Goal: Ask a question: Seek information or help from site administrators or community

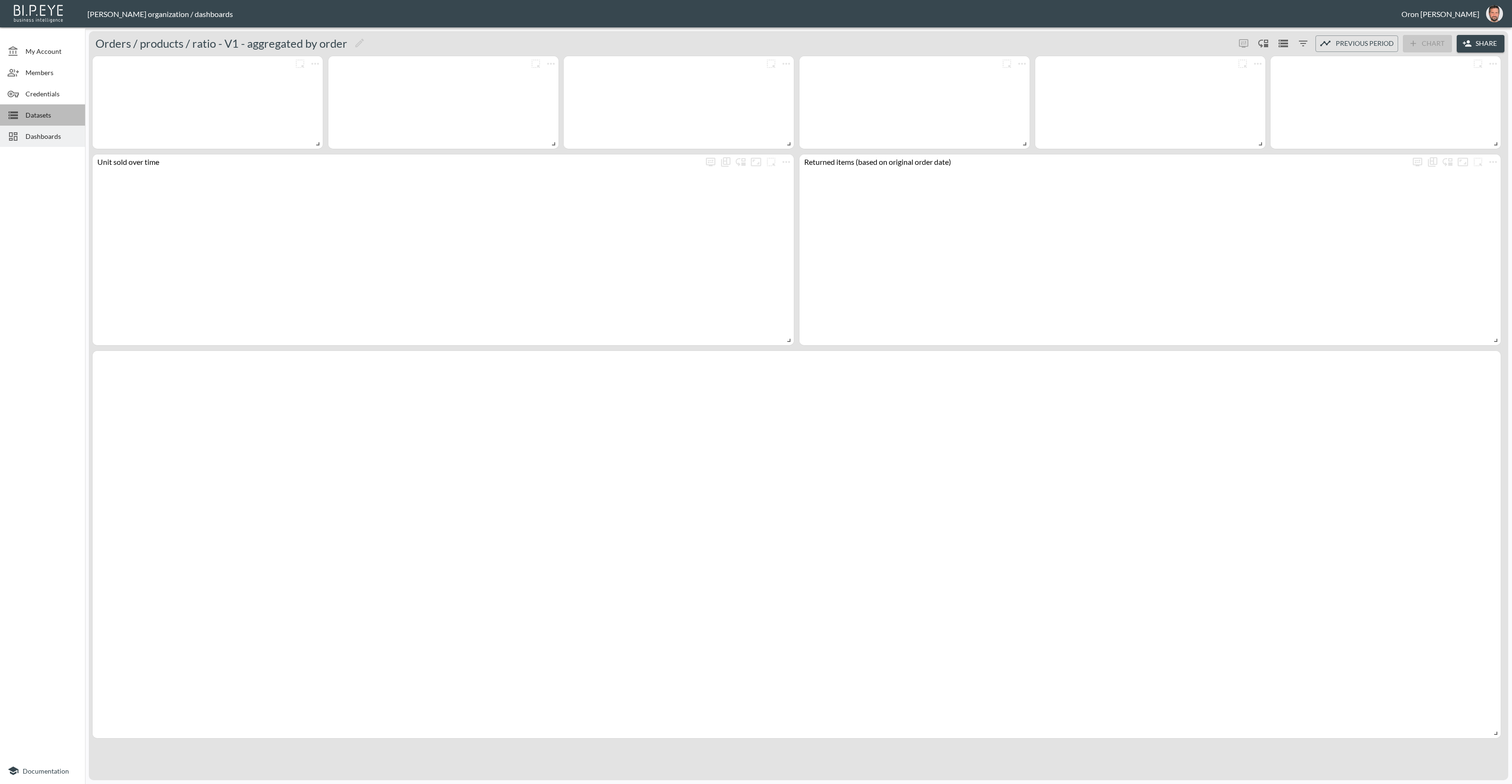
drag, startPoint x: 62, startPoint y: 114, endPoint x: 55, endPoint y: 115, distance: 7.1
click at [62, 114] on span "Datasets" at bounding box center [51, 115] width 52 height 10
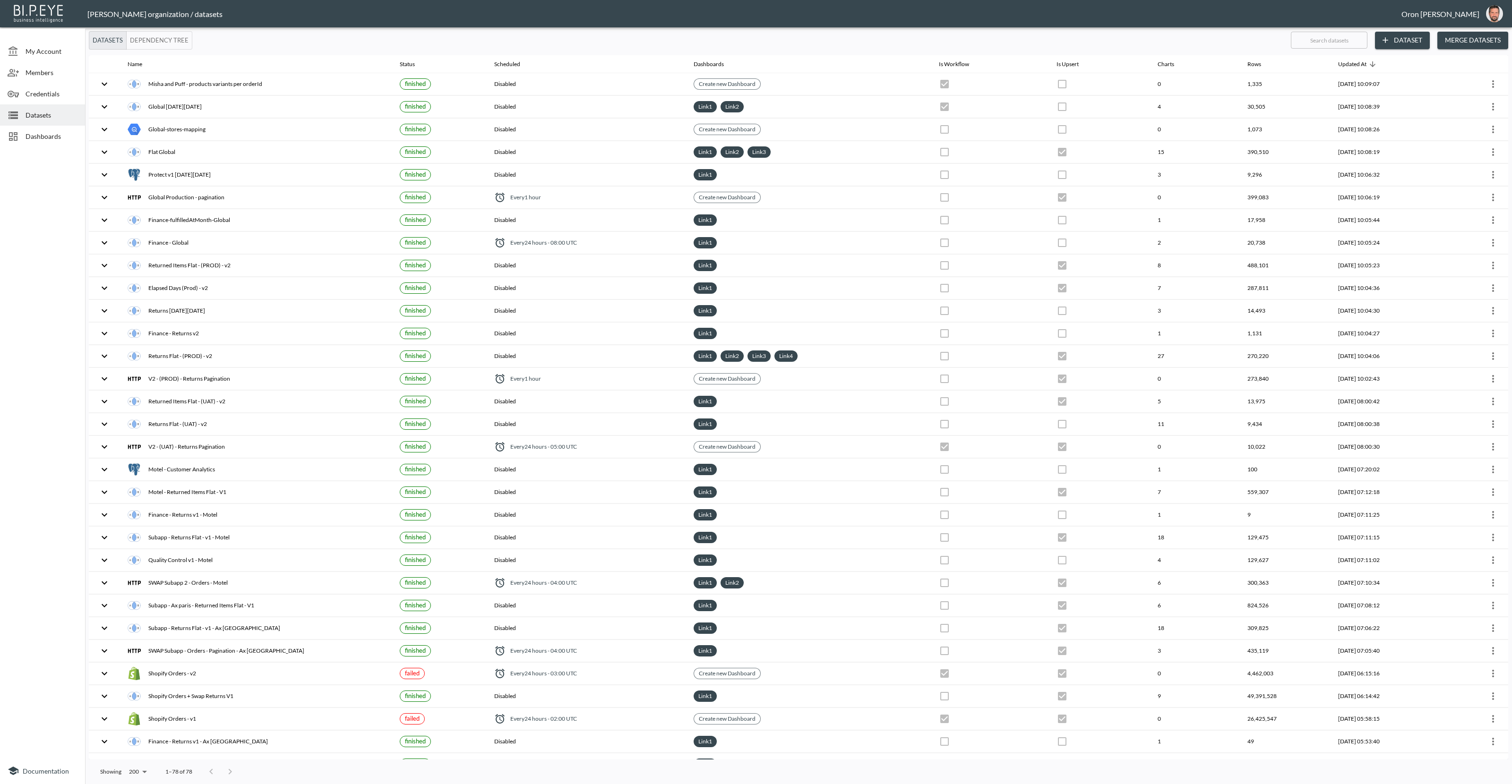
click at [1424, 38] on button "Dataset" at bounding box center [1402, 40] width 55 height 18
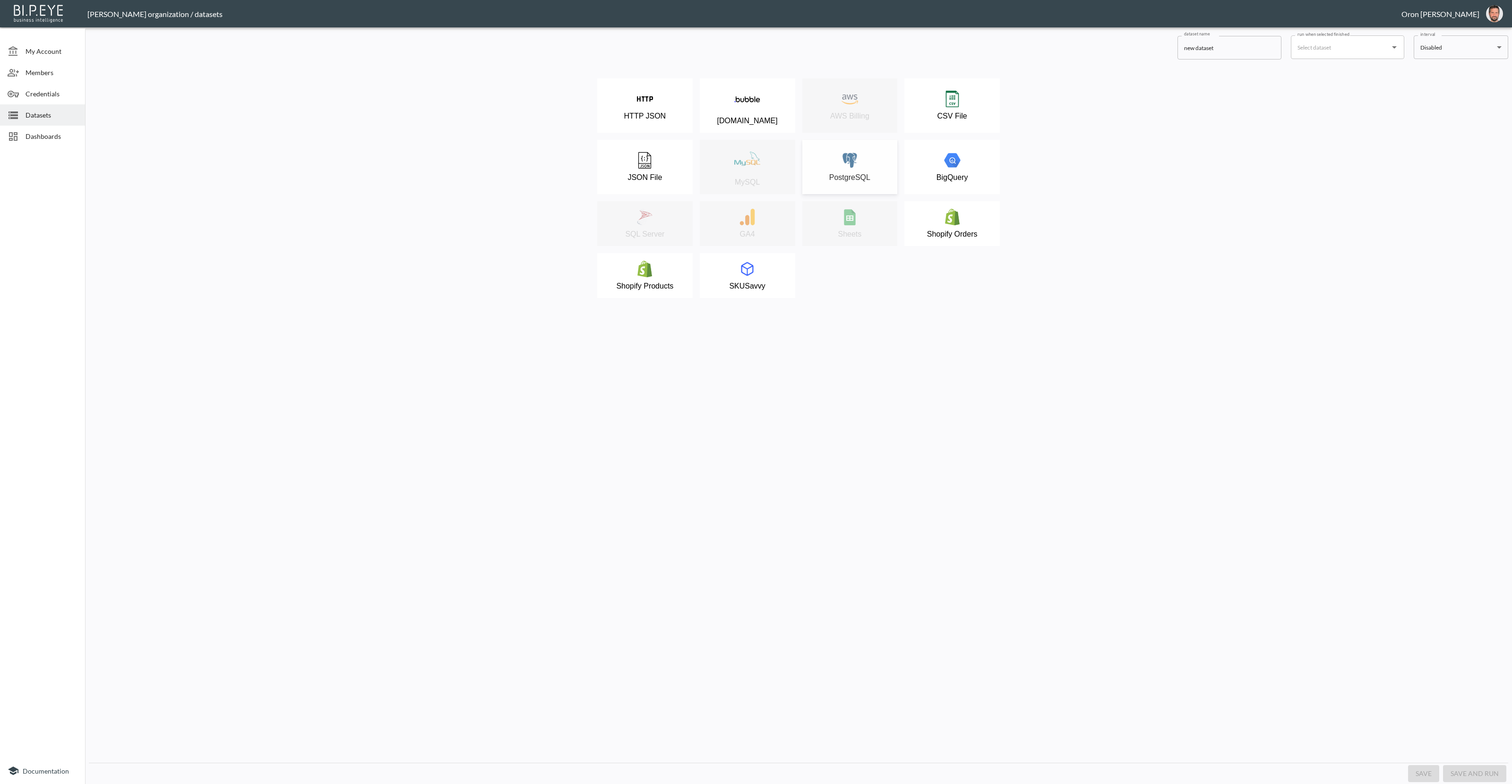
click at [856, 172] on div "PostgreSQL" at bounding box center [850, 167] width 86 height 30
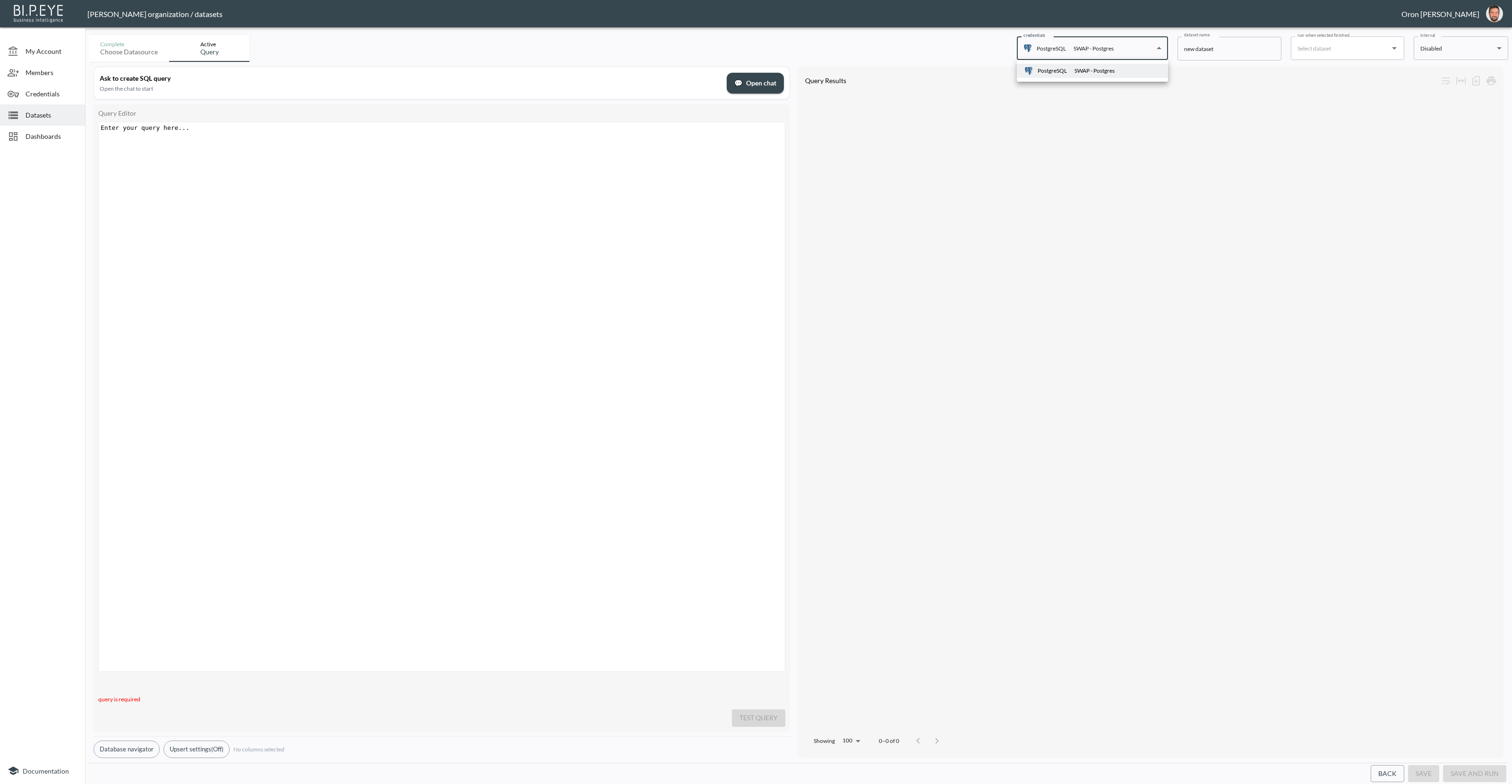
click at [1065, 52] on body "BI.P.EYE, Interactive Analytics Dashboards - app [PERSON_NAME] organization / d…" at bounding box center [756, 392] width 1512 height 784
click at [1014, 141] on div at bounding box center [756, 392] width 1512 height 784
click at [1501, 18] on img "oron@bipeye.com" at bounding box center [1494, 13] width 17 height 17
click at [1484, 35] on li "Switch Organization" at bounding box center [1470, 37] width 81 height 17
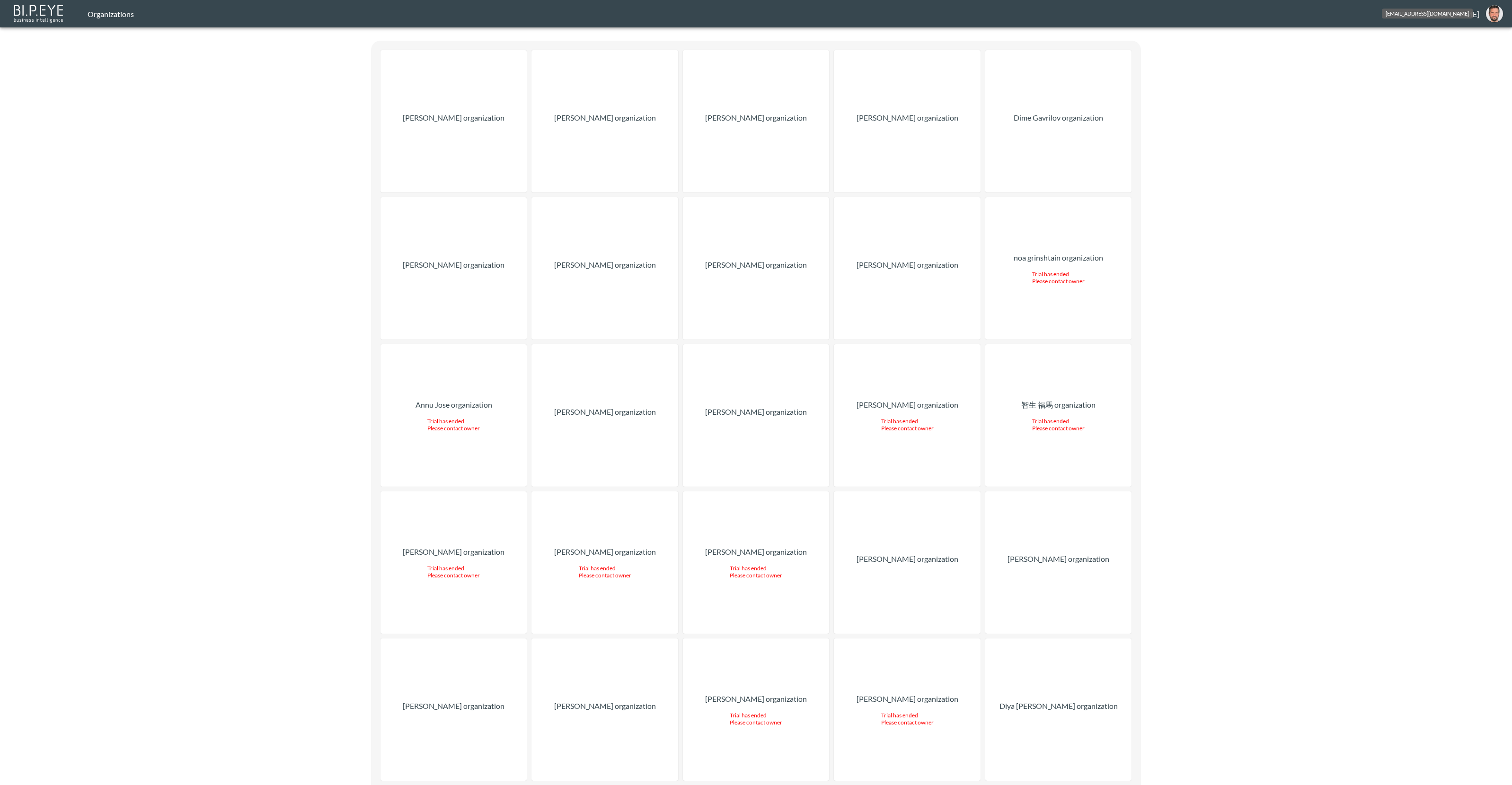
click at [1493, 12] on img "oron@bipeye.com" at bounding box center [1494, 14] width 17 height 17
drag, startPoint x: 1282, startPoint y: 203, endPoint x: 1283, endPoint y: 214, distance: 11.0
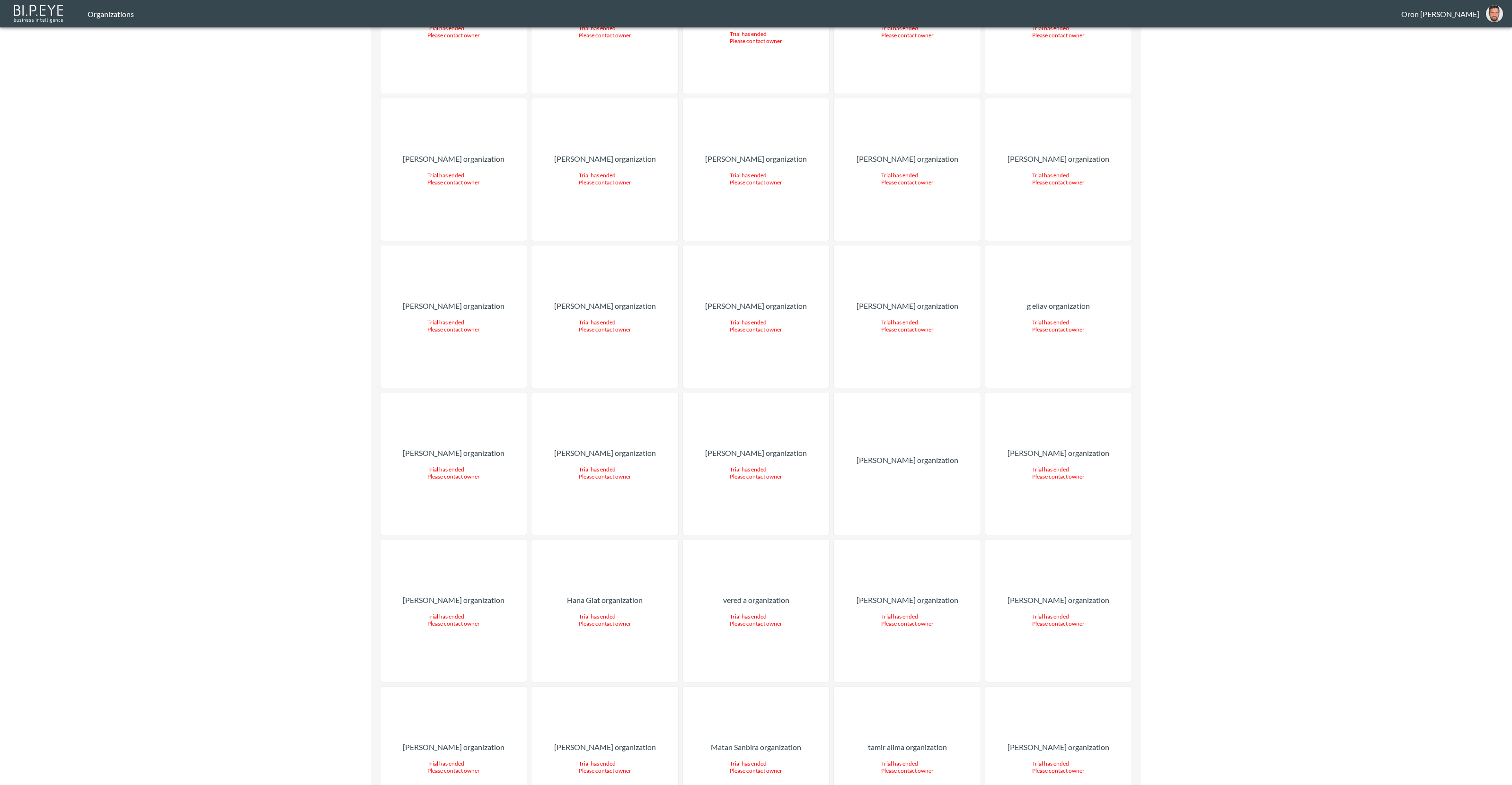
scroll to position [9541, 0]
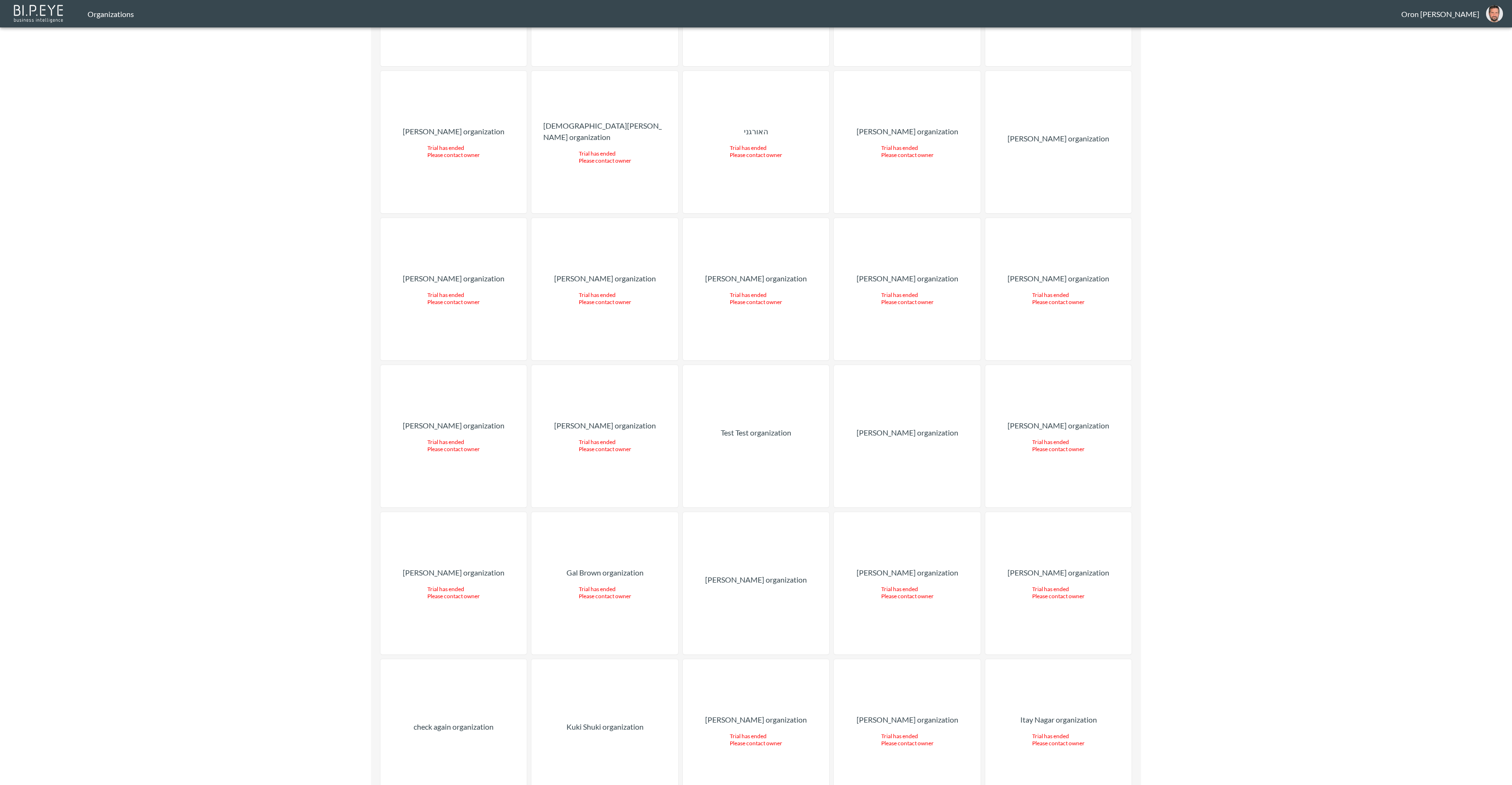
drag, startPoint x: 468, startPoint y: 729, endPoint x: 467, endPoint y: 747, distance: 18.0
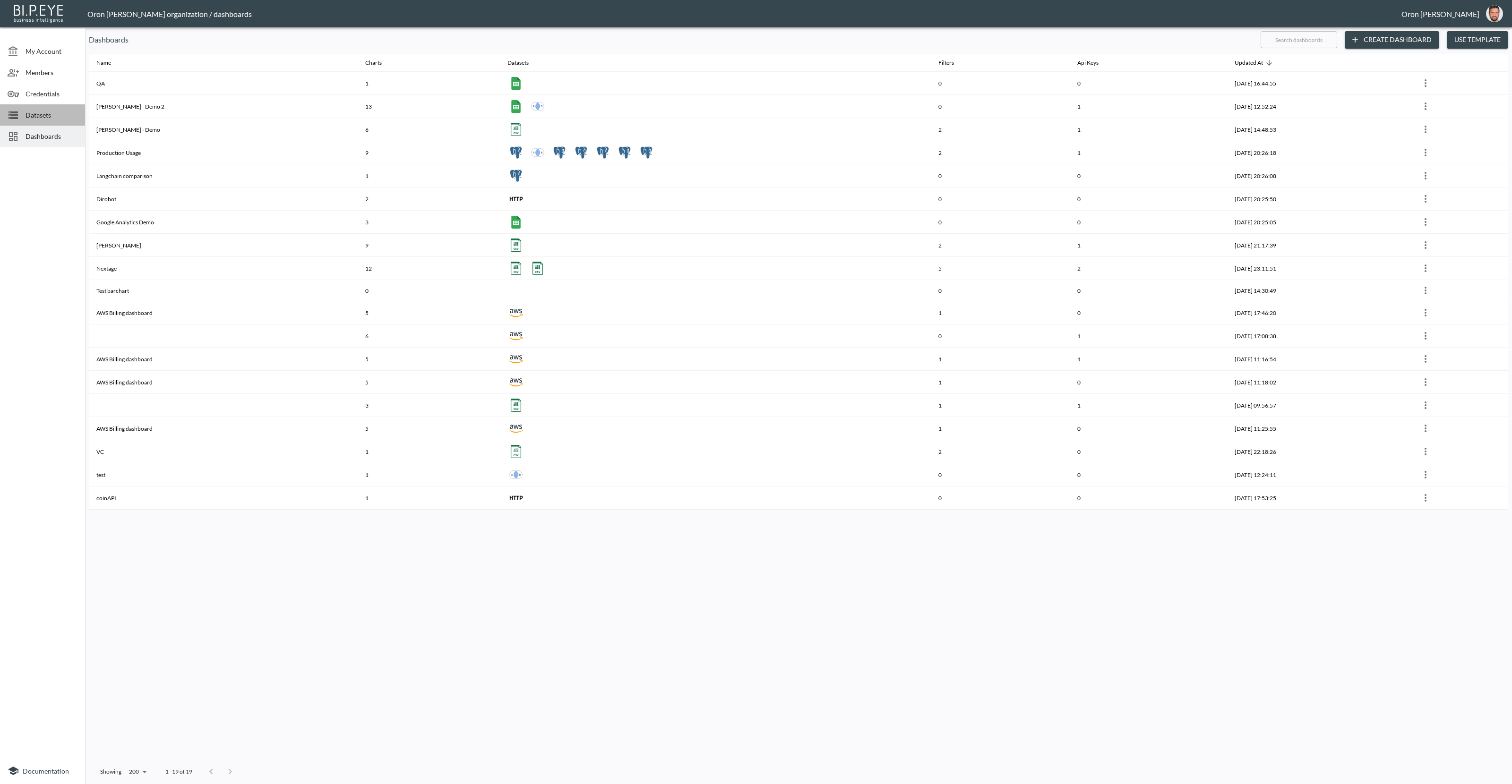
drag, startPoint x: 33, startPoint y: 106, endPoint x: 23, endPoint y: 111, distance: 11.2
click at [33, 106] on div "Datasets" at bounding box center [42, 115] width 85 height 21
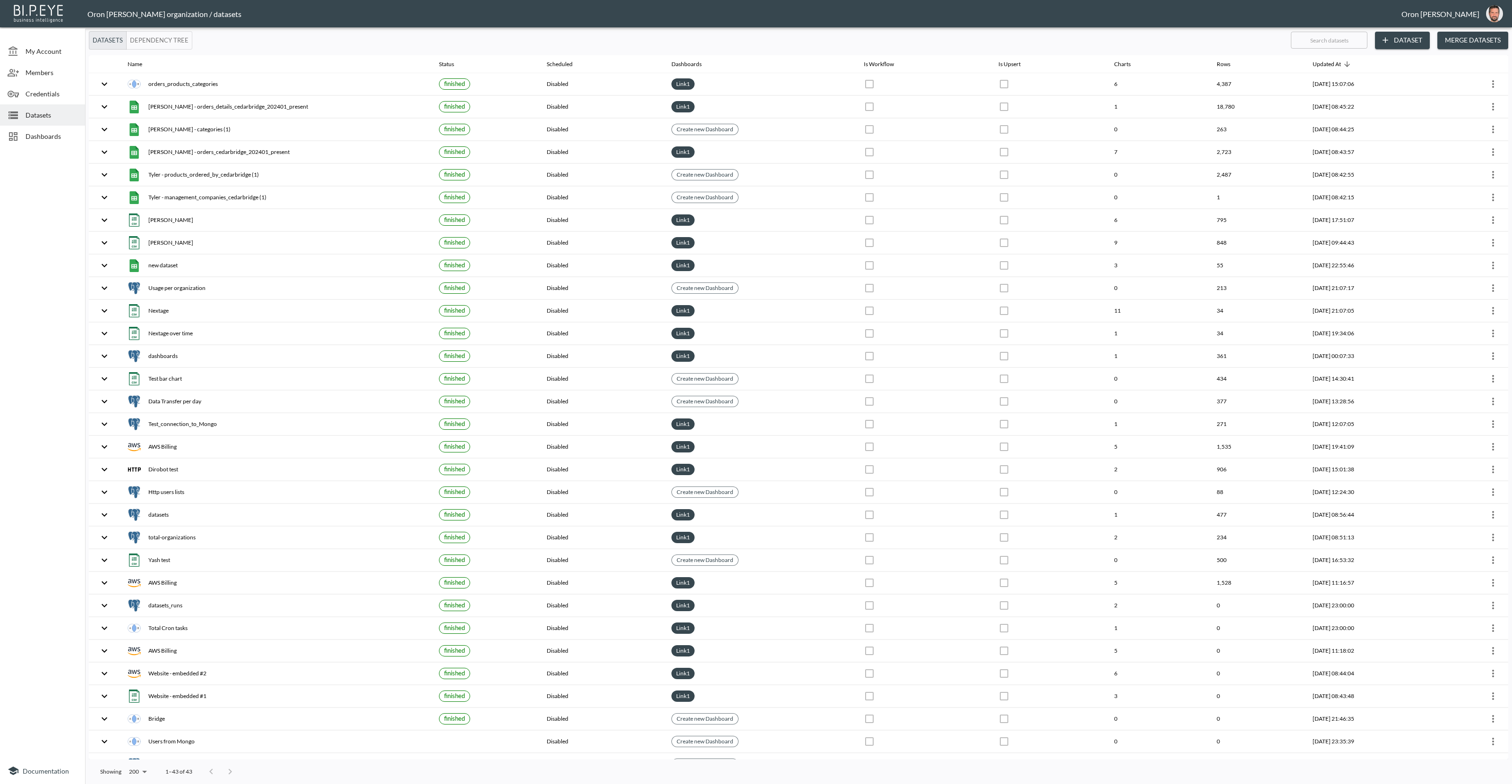
click at [1402, 43] on button "Dataset" at bounding box center [1402, 40] width 55 height 18
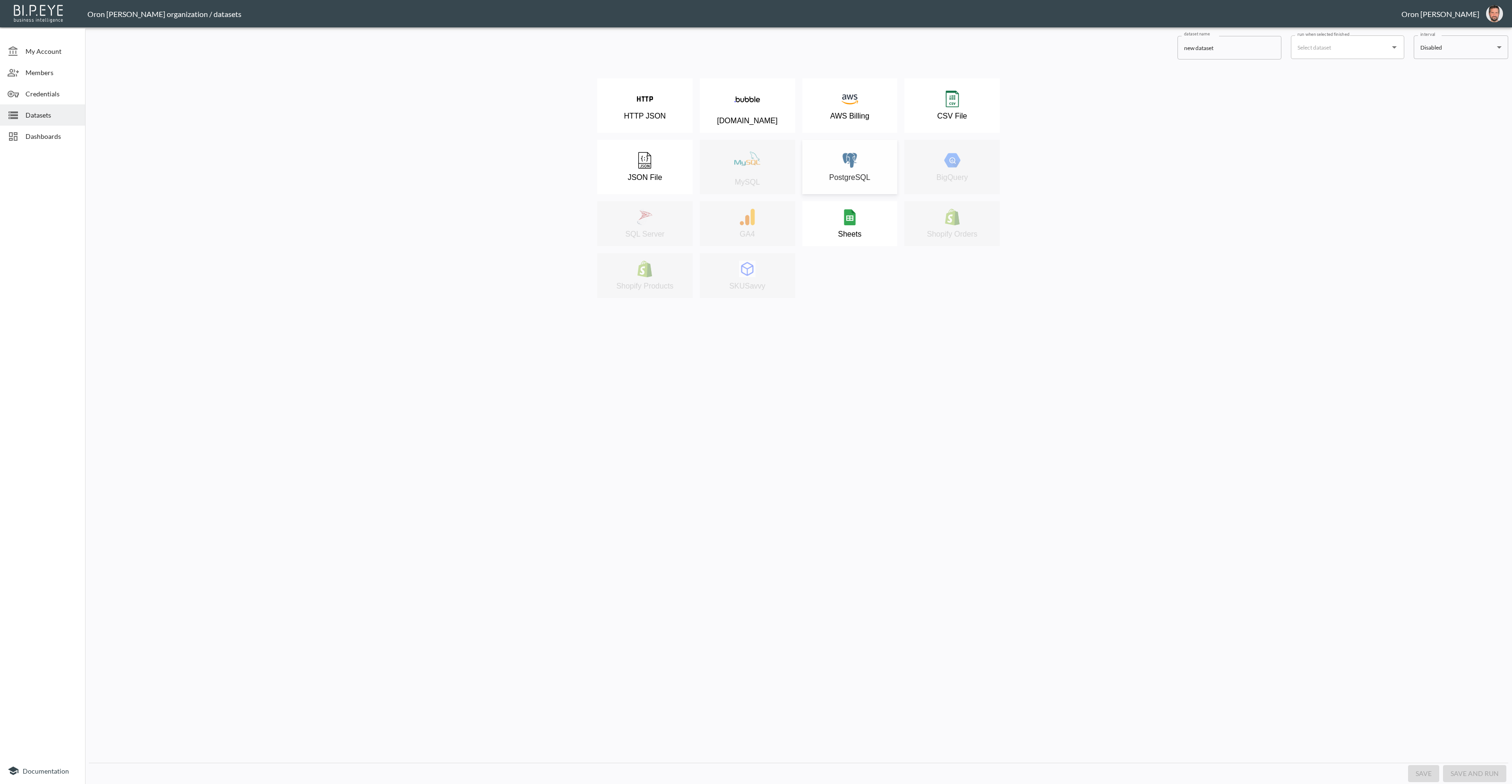
click at [847, 181] on p "PostgreSQL" at bounding box center [850, 177] width 41 height 8
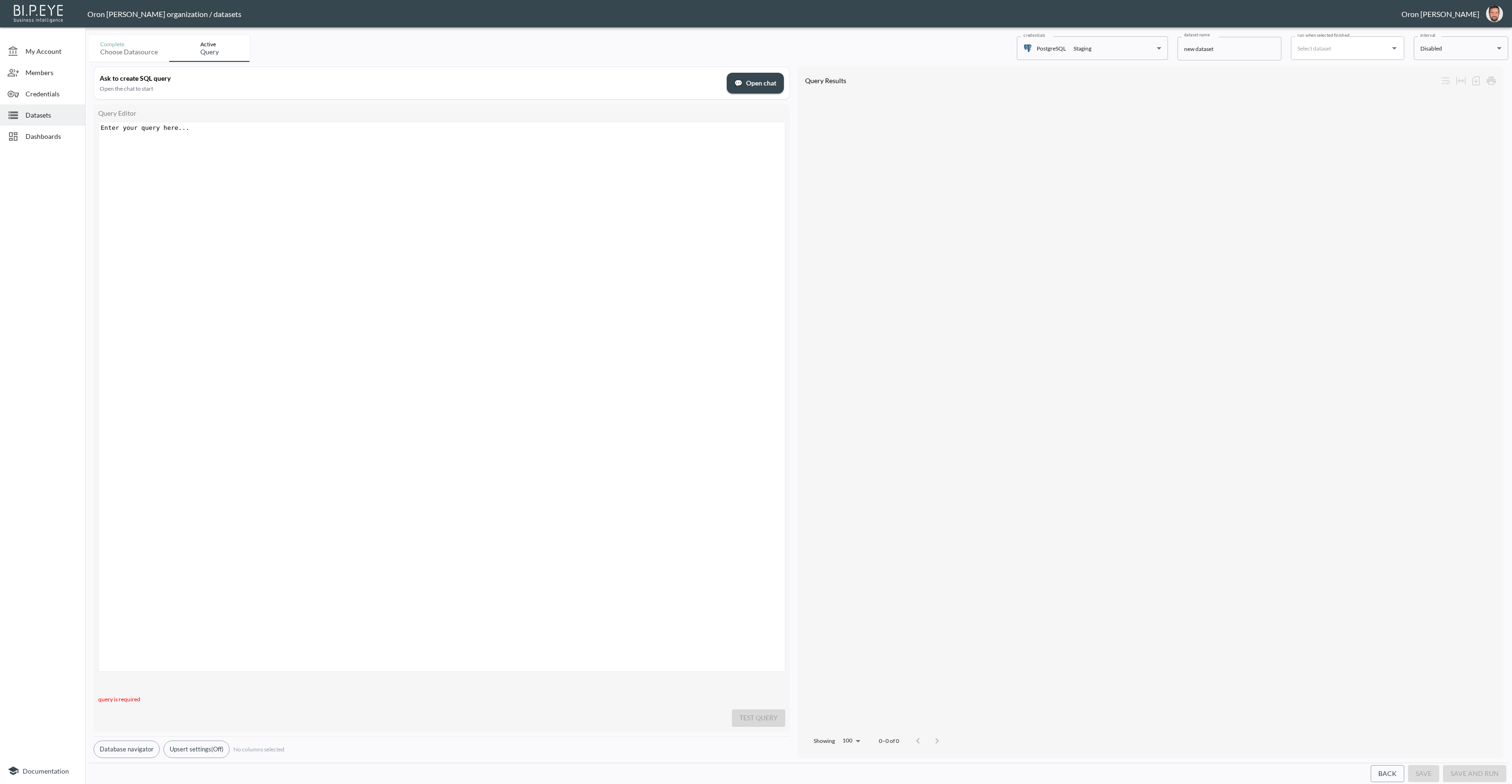
click at [1123, 56] on body "BI.P.EYE, Interactive Analytics Dashboards - app Oron [PERSON_NAME] organizatio…" at bounding box center [756, 392] width 1512 height 784
click at [1091, 83] on div "PG-Prod" at bounding box center [1085, 85] width 22 height 8
type input "33565624-96c9-42d7-9e06-949fc026634e"
click at [775, 78] on span "💬 Open chat" at bounding box center [755, 83] width 42 height 12
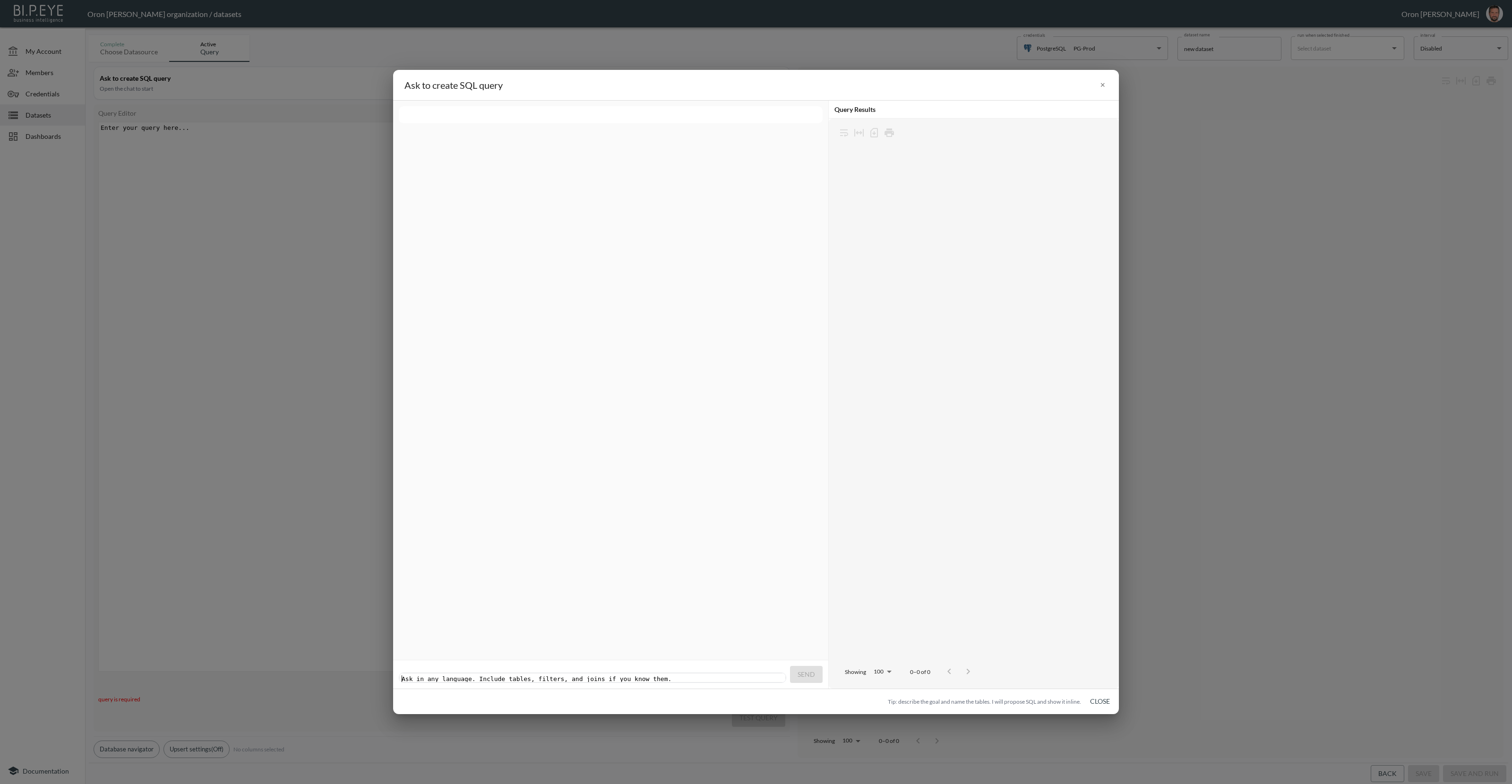
click at [549, 674] on div "Ask in any language. Include tables, filters, and joins if you know them. xxxxx…" at bounding box center [593, 679] width 388 height 11
type textarea "Hey please show all"
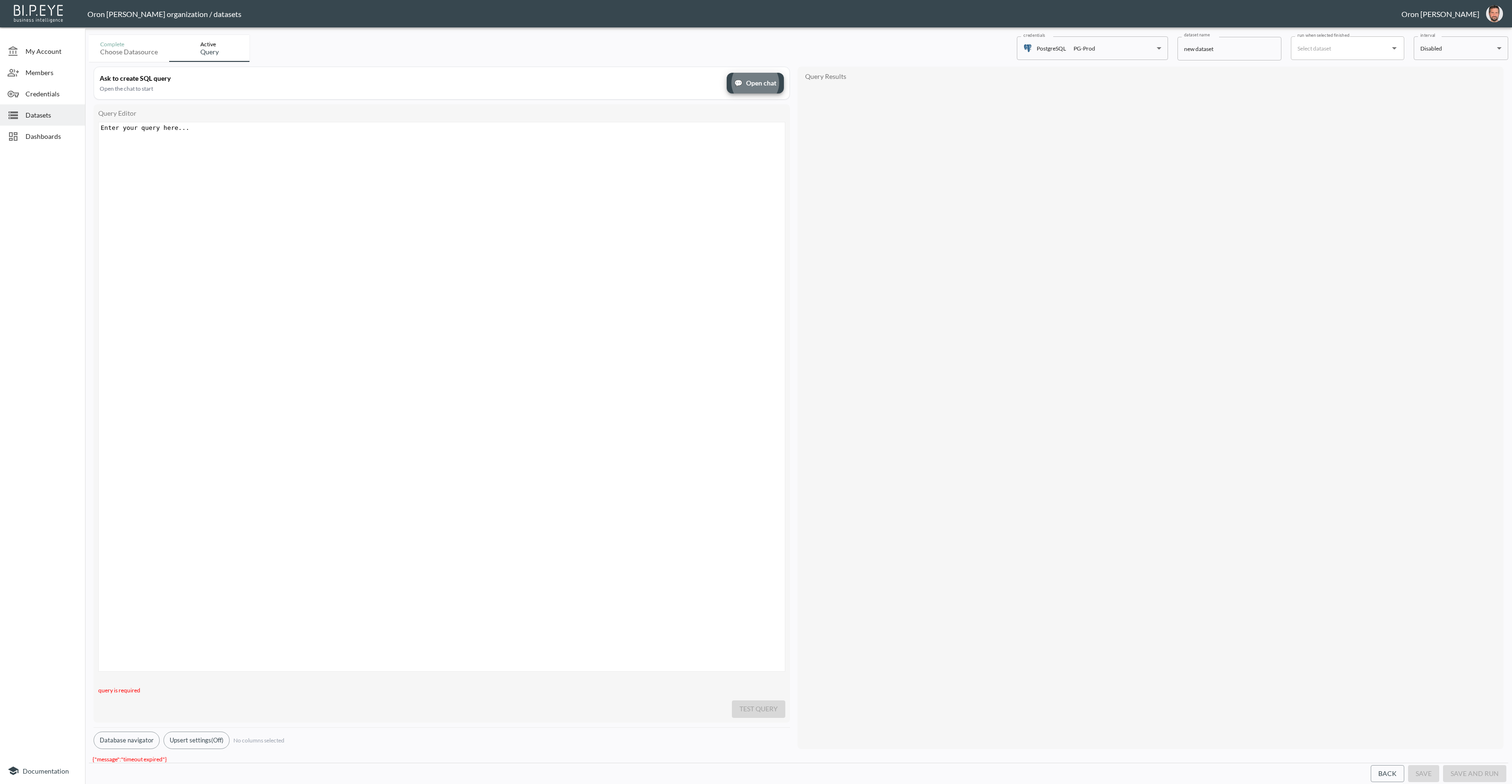
click at [772, 86] on span "💬 Open chat" at bounding box center [755, 83] width 42 height 12
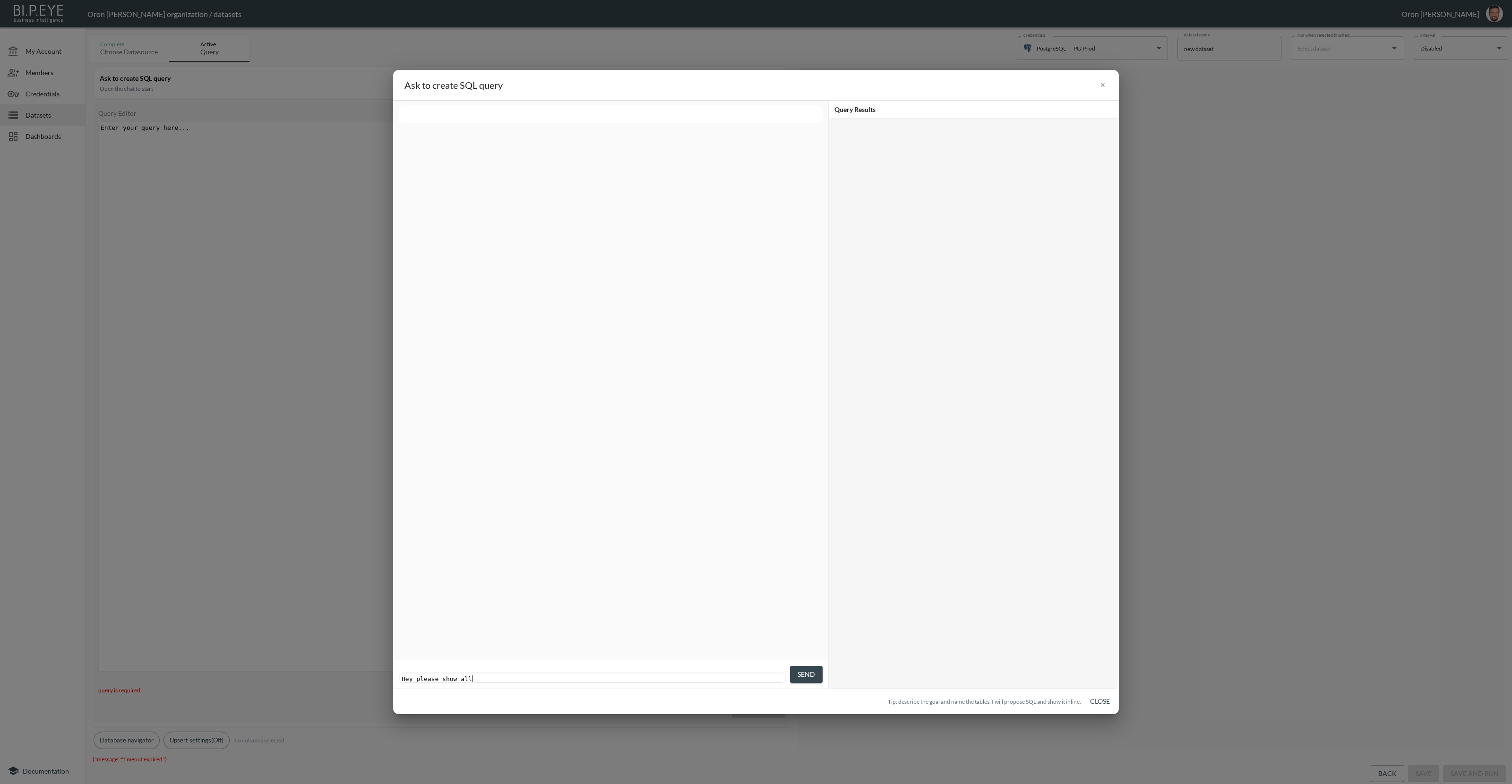
click at [563, 675] on pre "Hey please show all" at bounding box center [593, 679] width 388 height 7
type textarea "Hey please show allHey"
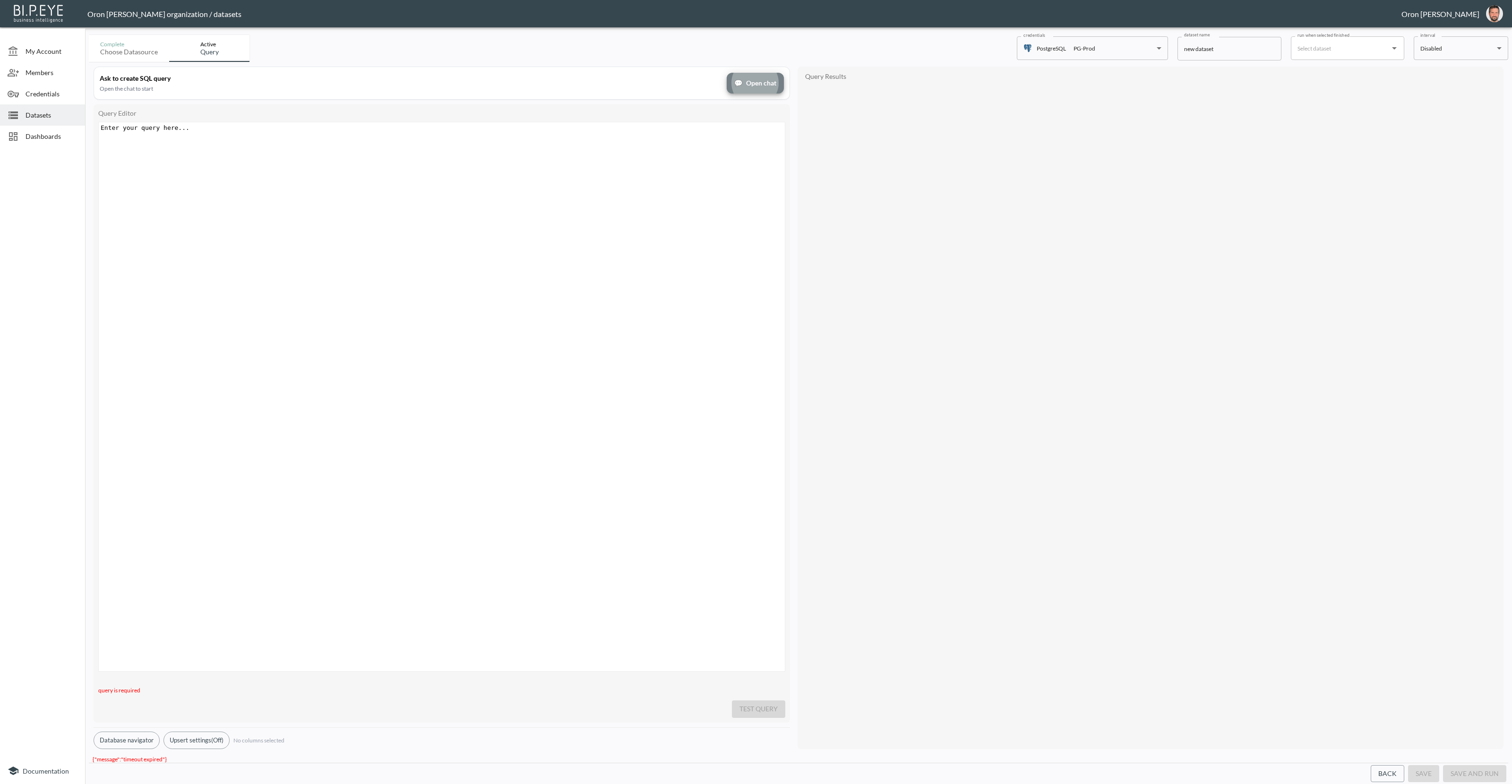
click at [749, 81] on span "💬 Open chat" at bounding box center [755, 83] width 42 height 12
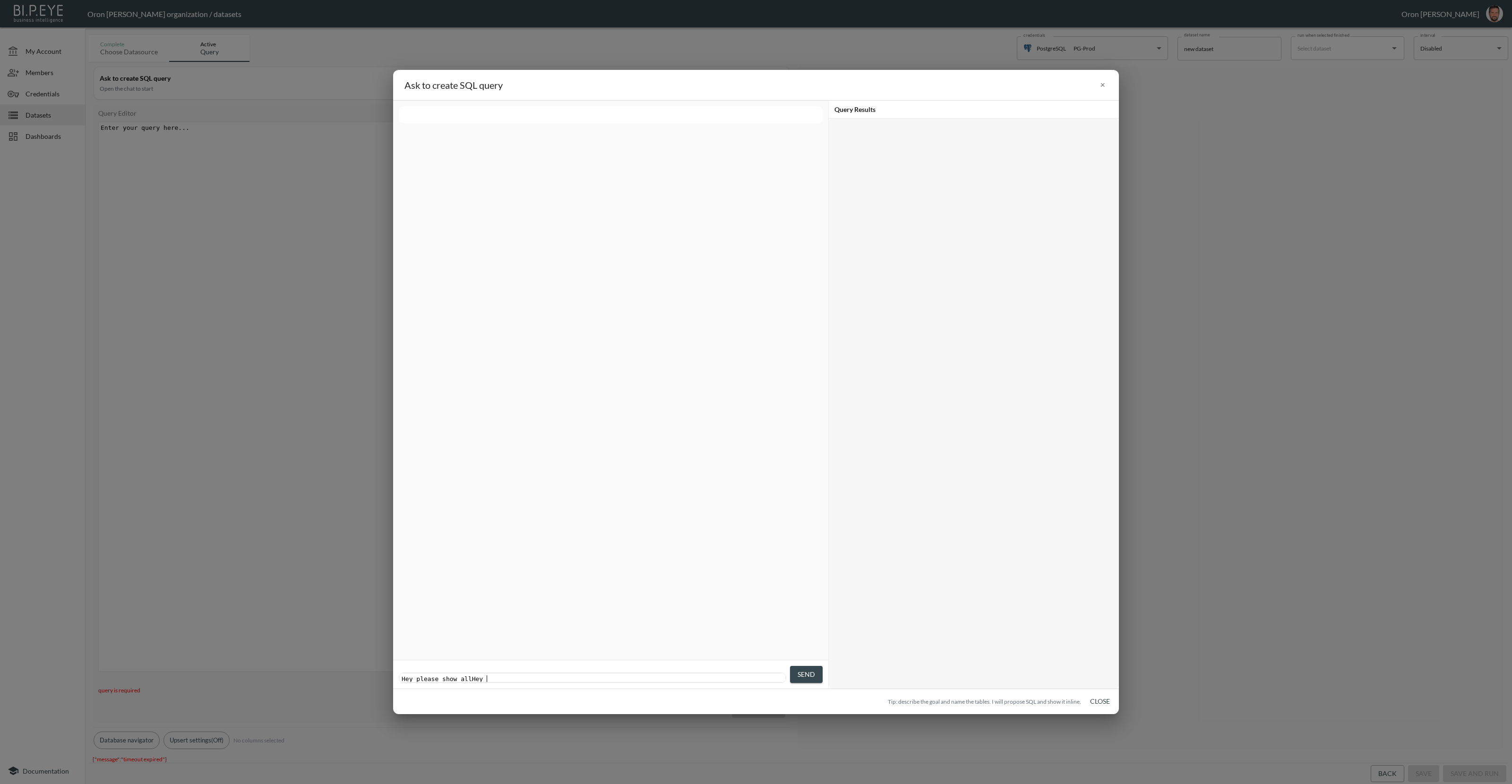
click at [562, 675] on pre "Hey please show allHey" at bounding box center [593, 679] width 388 height 7
type textarea "the list fo"
type textarea "of all data"
click at [798, 675] on span "Send" at bounding box center [806, 675] width 18 height 12
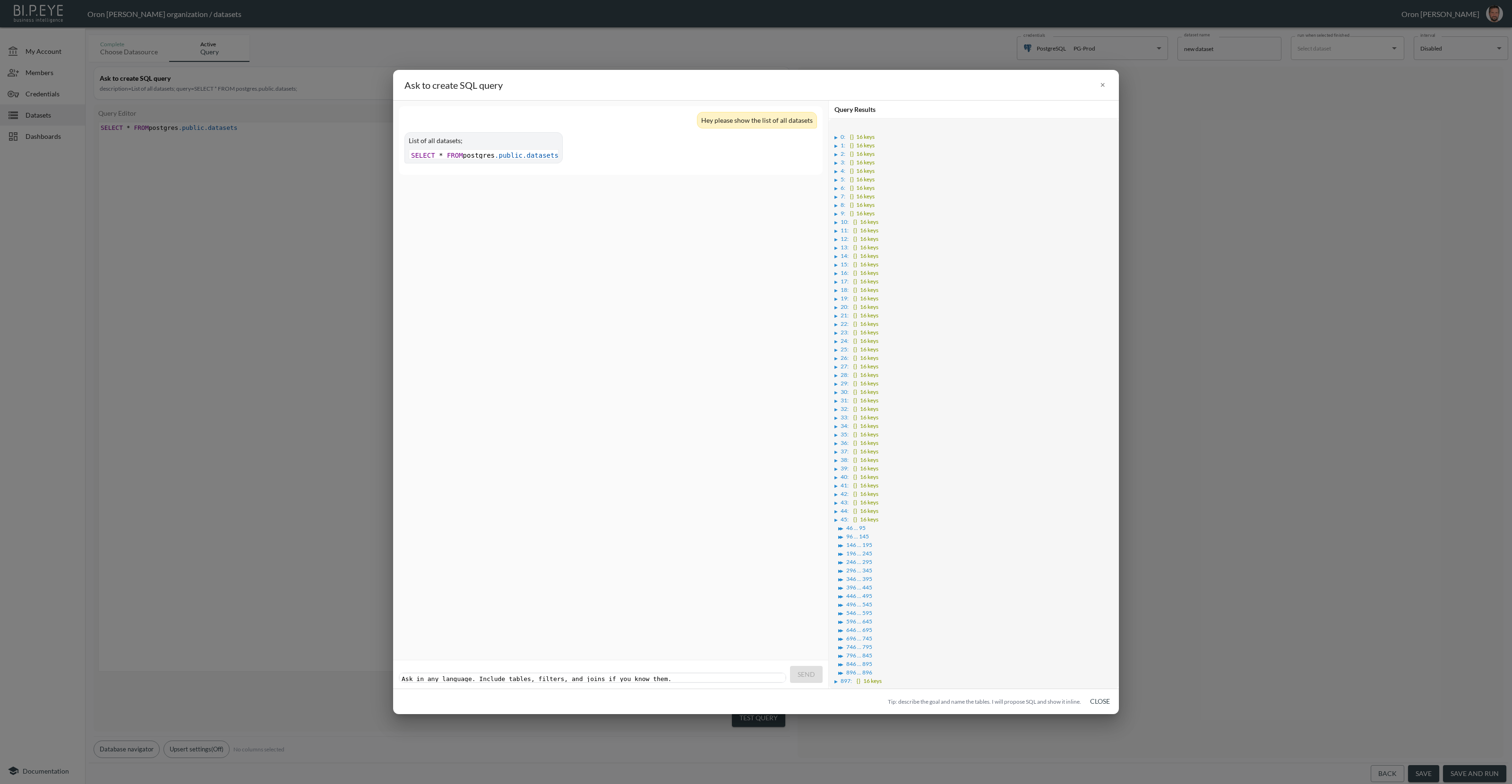
click at [833, 137] on div "▶ 0 : {} 16 keys ▶ 1 : {} 16 keys ▶ 2 : {} 16 keys ▶ 3 : {} 16 keys ▶ 4 : {} 16…" at bounding box center [974, 421] width 281 height 584
click at [838, 137] on div "▶" at bounding box center [838, 137] width 6 height 5
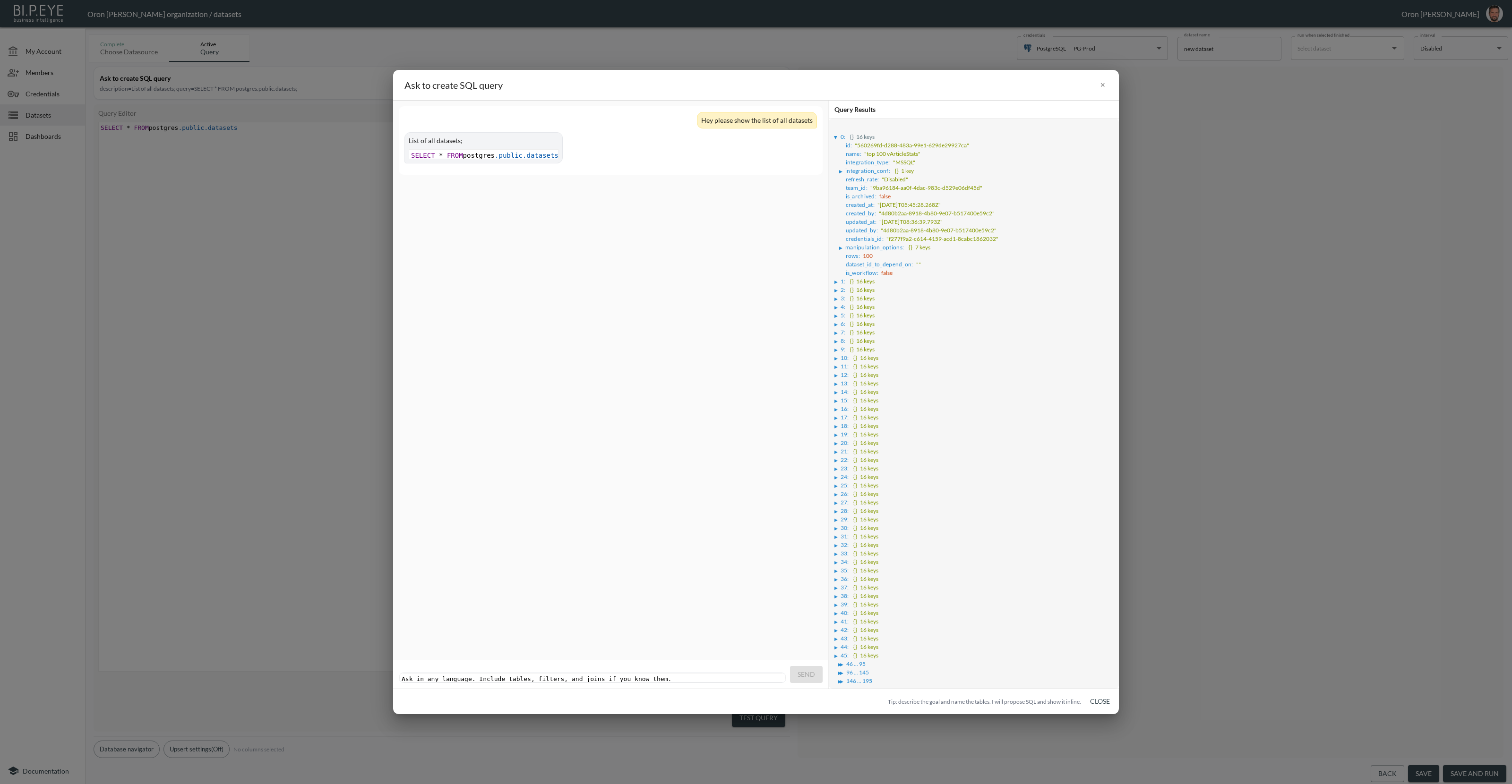
scroll to position [0, 0]
click at [683, 675] on div "Ask in any language. Include tables, filters, and joins if you know them. xxxxx…" at bounding box center [593, 679] width 388 height 11
click at [681, 675] on pre "​" at bounding box center [593, 679] width 388 height 7
type textarea "Now take only name and created"
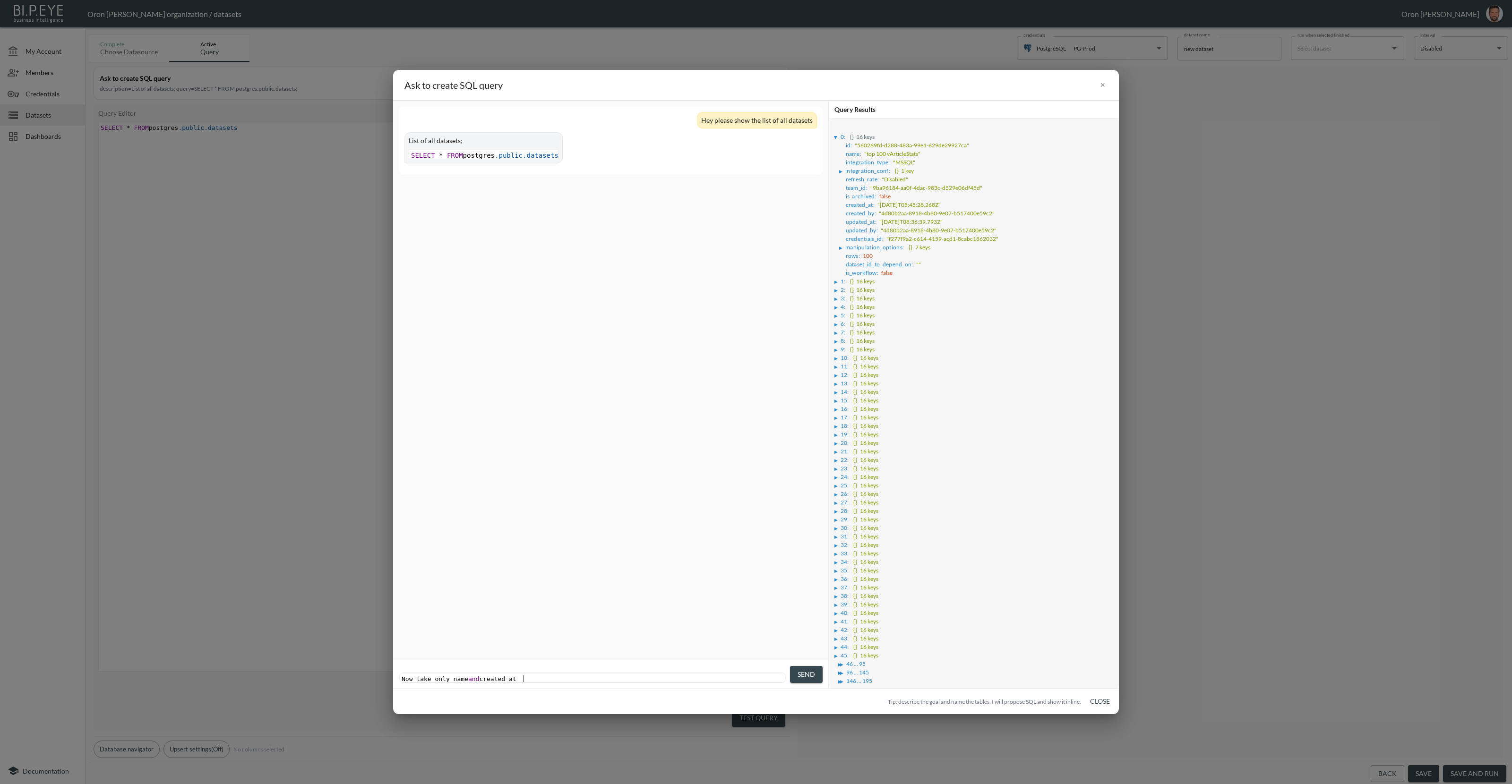
drag, startPoint x: 811, startPoint y: 669, endPoint x: 794, endPoint y: 644, distance: 30.2
click at [811, 669] on span "Send" at bounding box center [806, 675] width 18 height 12
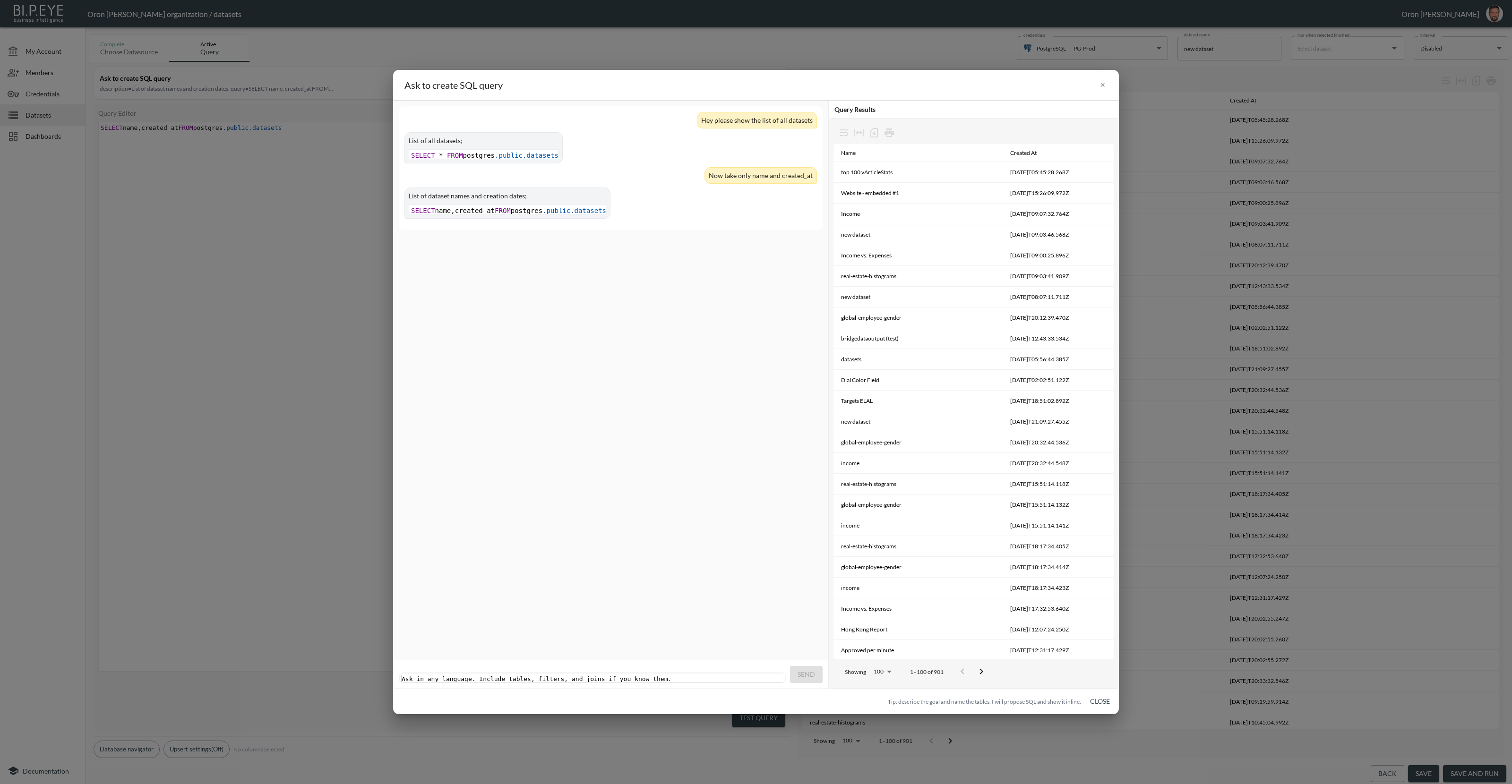
scroll to position [0, 0]
click at [708, 675] on pre "​" at bounding box center [593, 679] width 388 height 7
type textarea "now group by createdat"
type textarea "at"
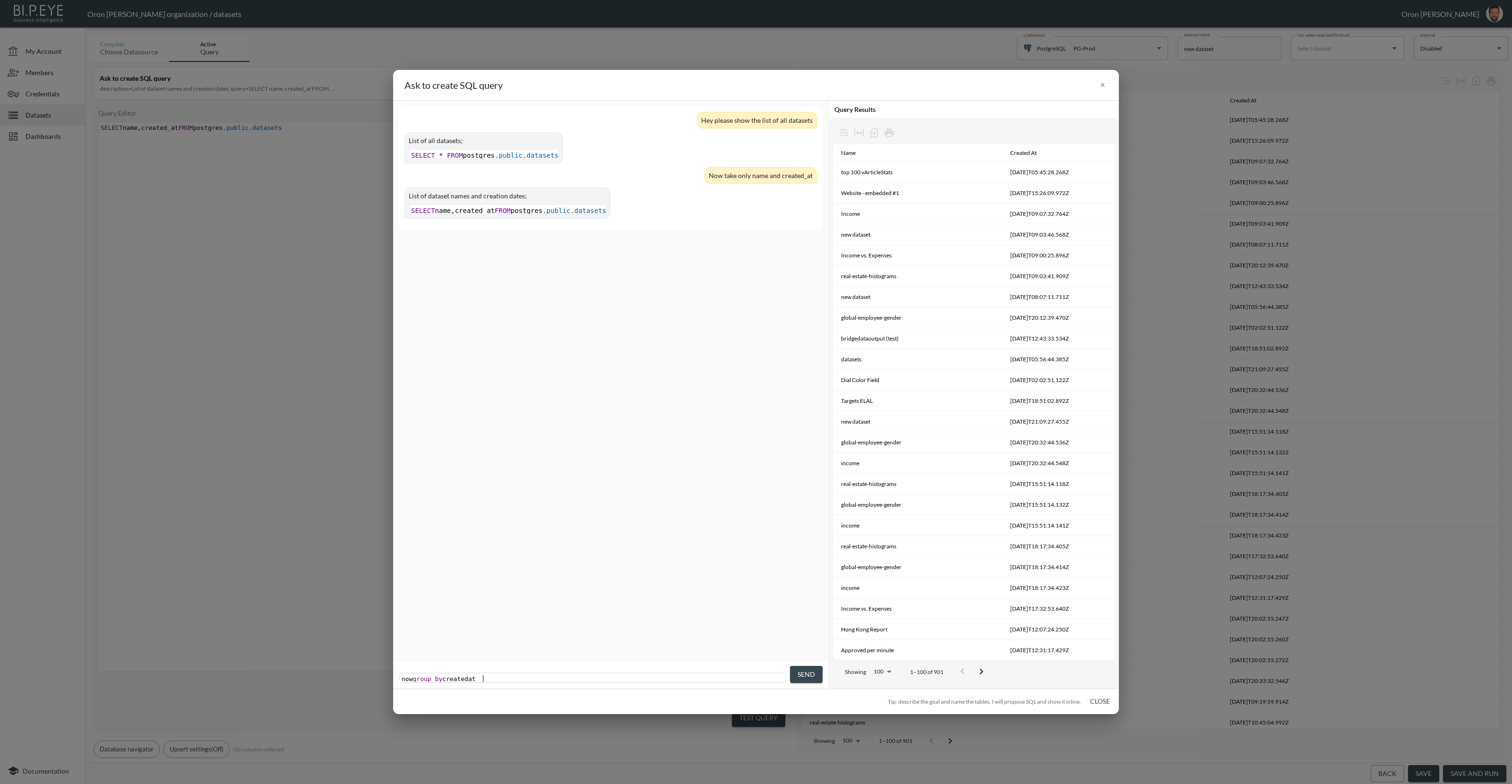
type textarea "at"
click at [798, 673] on span "Send" at bounding box center [806, 675] width 18 height 12
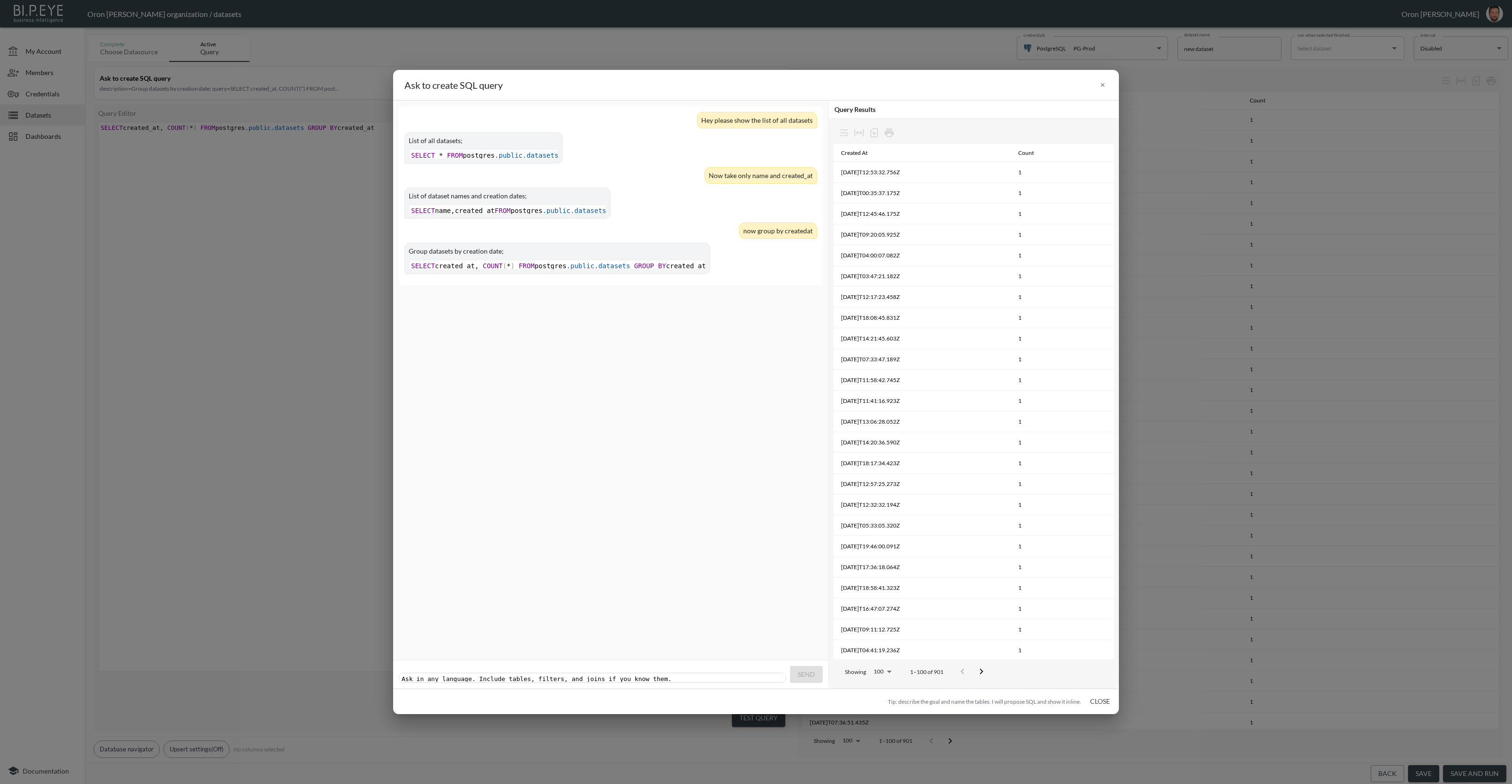
click at [657, 675] on div "Ask in any language. Include tables, filters, and joins if you know them. xxxxx…" at bounding box center [593, 679] width 388 height 11
type textarea "also format the data t"
type textarea "per day"
type textarea "month"
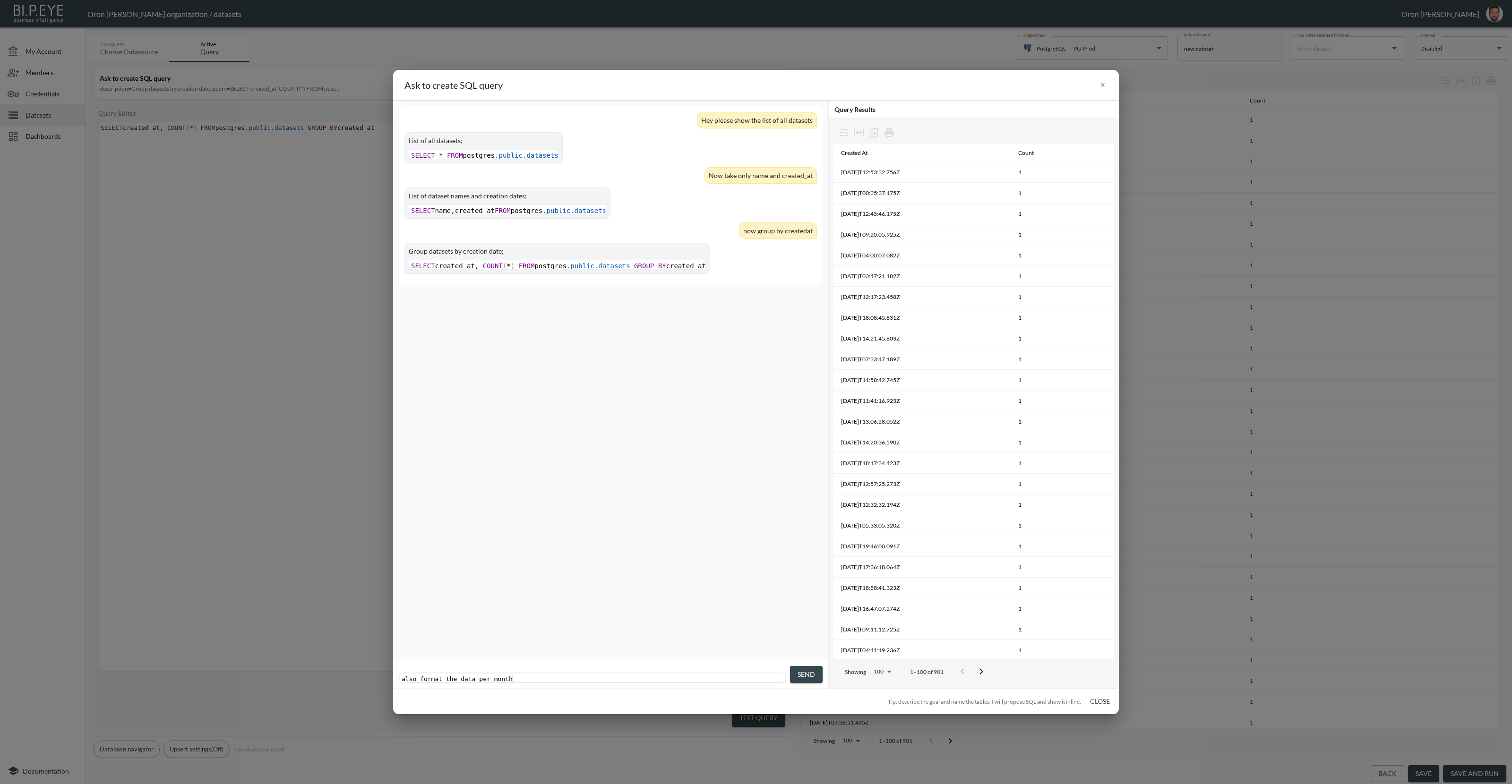
click at [798, 667] on button "Send" at bounding box center [806, 675] width 33 height 18
